Goal: Navigation & Orientation: Find specific page/section

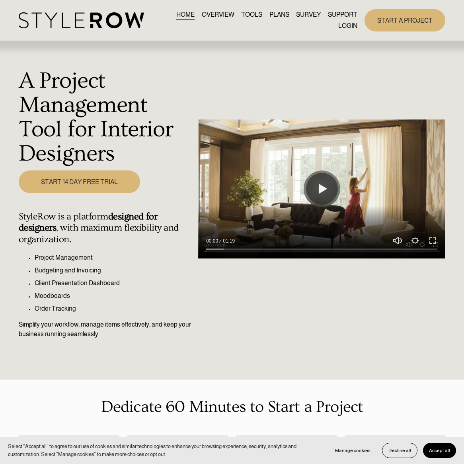
click at [349, 25] on link "LOGIN" at bounding box center [348, 25] width 19 height 11
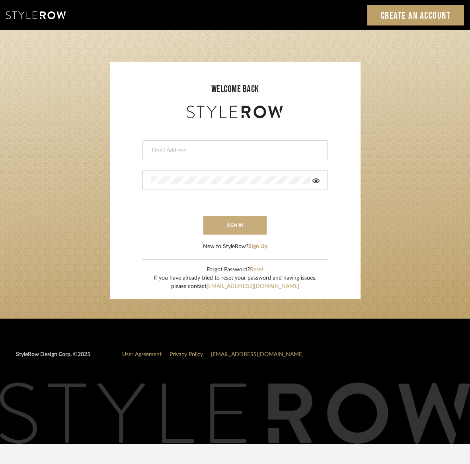
type input "kristin@onyxandoakinteriors.com"
click at [234, 227] on button "sign in" at bounding box center [236, 225] width 64 height 19
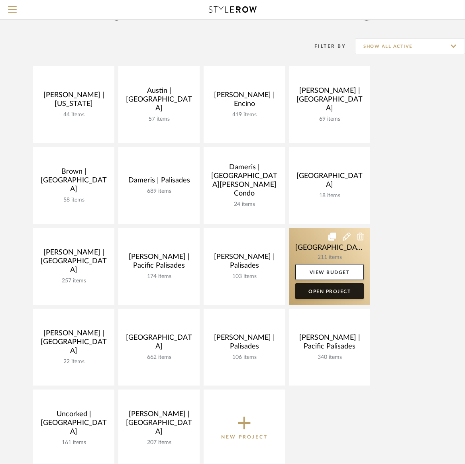
scroll to position [48, 0]
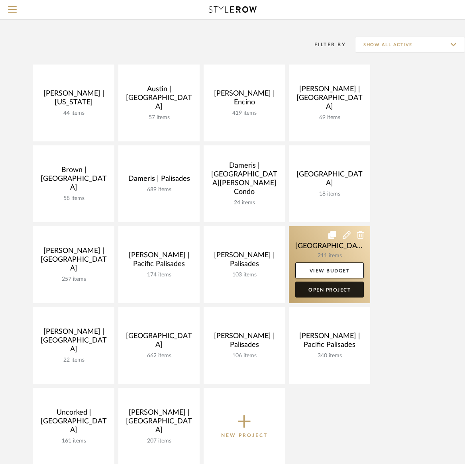
click at [332, 292] on link "Open Project" at bounding box center [329, 290] width 69 height 16
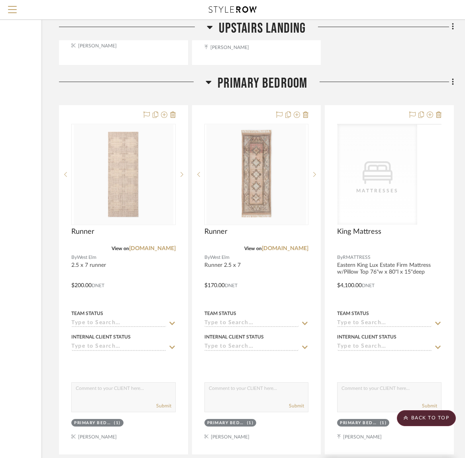
scroll to position [11096, 109]
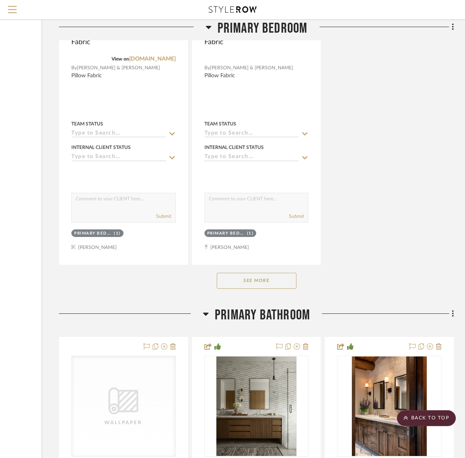
click at [261, 273] on button "See More" at bounding box center [257, 281] width 80 height 16
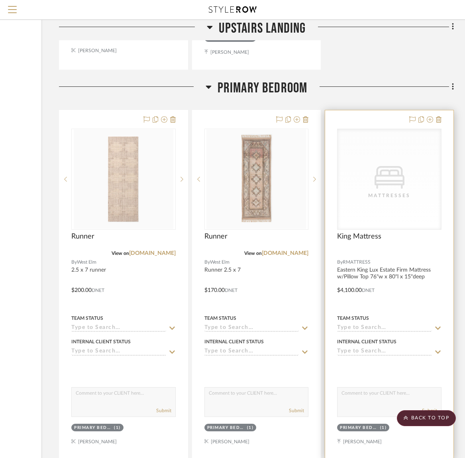
scroll to position [11011, 109]
